Goal: Task Accomplishment & Management: Use online tool/utility

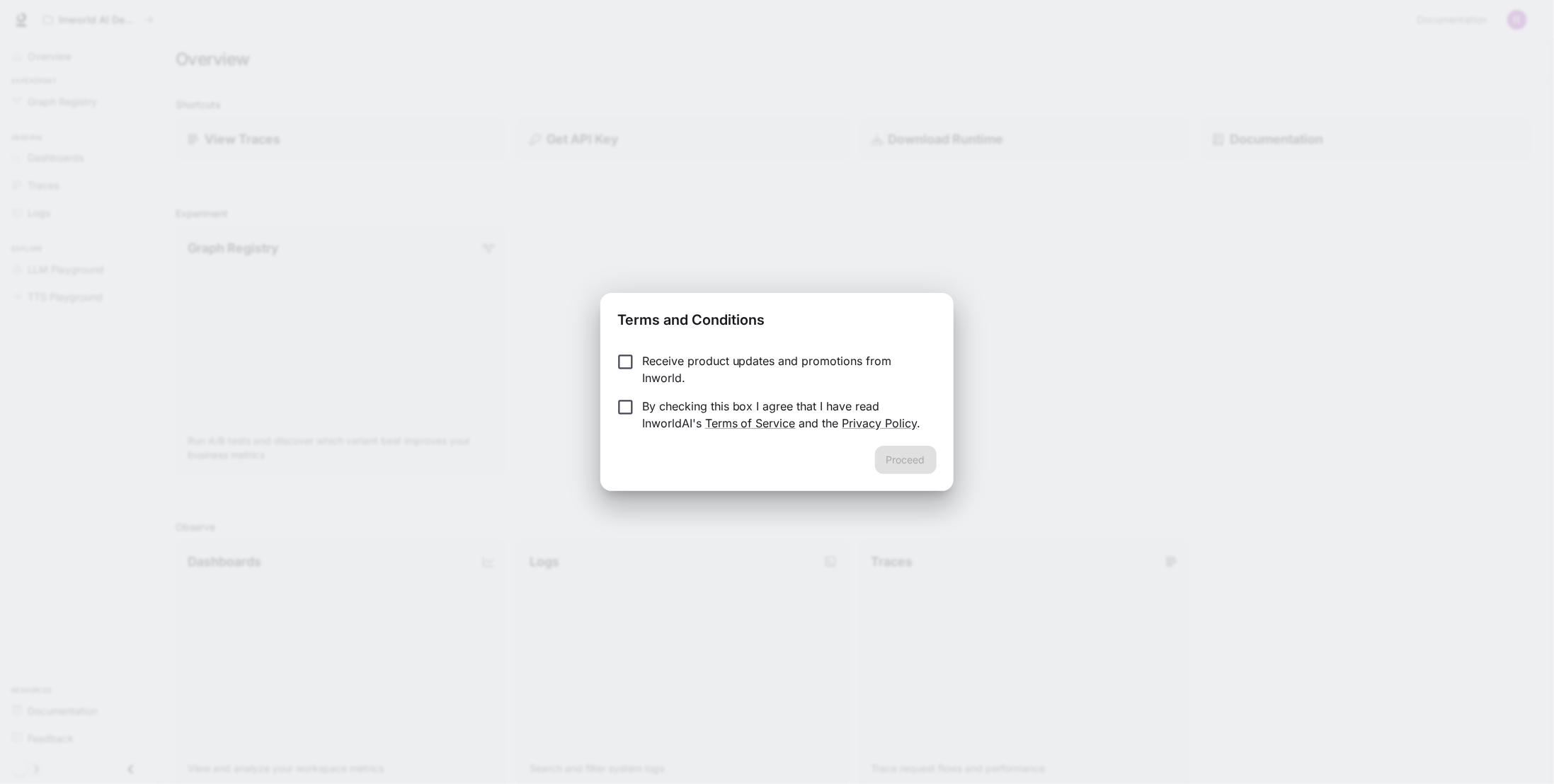
click at [696, 366] on p "Receive product updates and promotions from Inworld." at bounding box center [784, 369] width 283 height 34
click at [675, 413] on p "By checking this box I agree that I have read InworldAI's Terms of Service and …" at bounding box center [784, 415] width 283 height 34
click at [903, 461] on button "Proceed" at bounding box center [905, 460] width 62 height 28
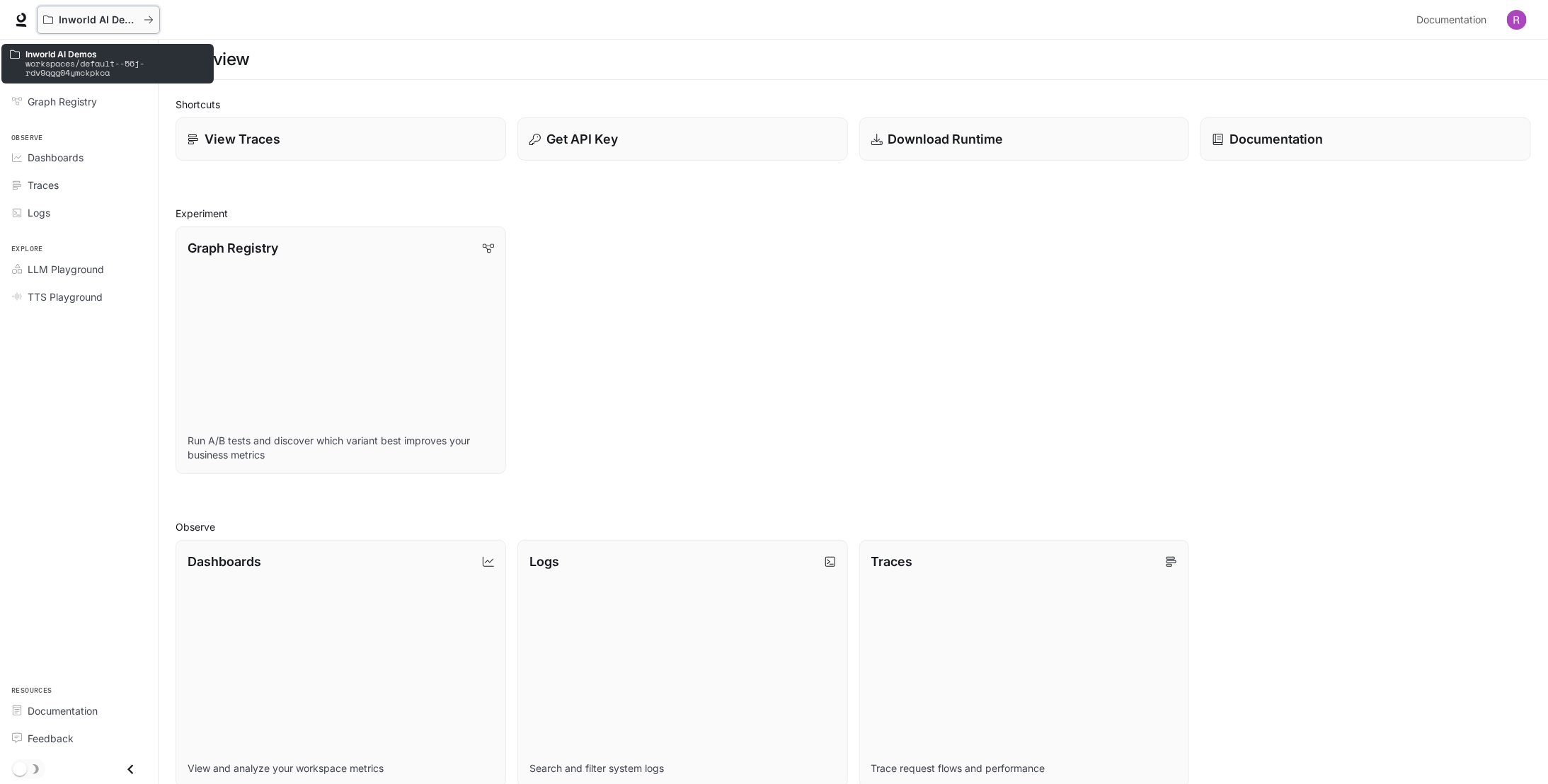
click at [153, 19] on button "Inworld AI Demos" at bounding box center [98, 20] width 123 height 28
click at [270, 142] on p "View Traces" at bounding box center [241, 139] width 76 height 19
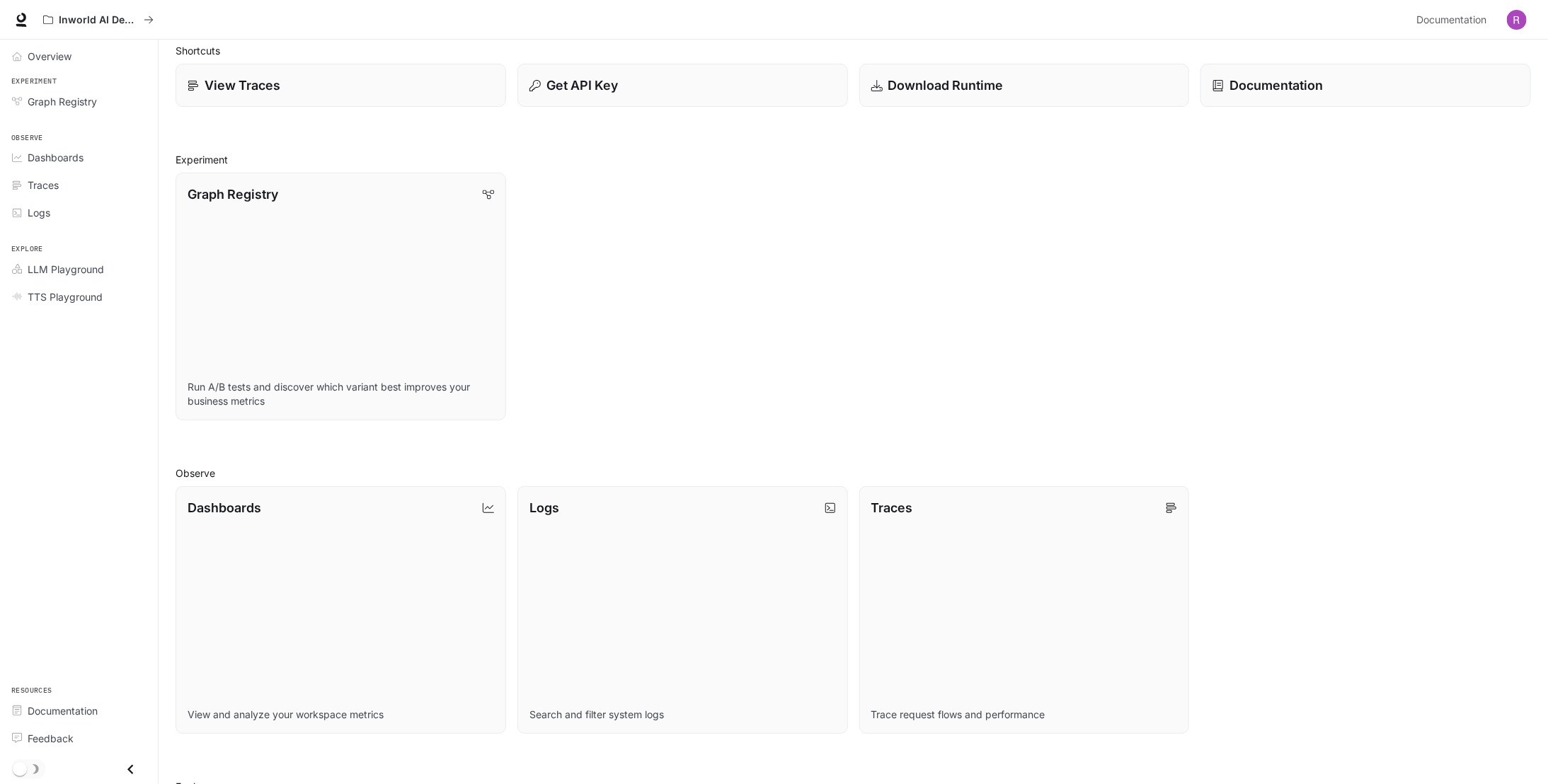
scroll to position [71, 0]
